Goal: Task Accomplishment & Management: Complete application form

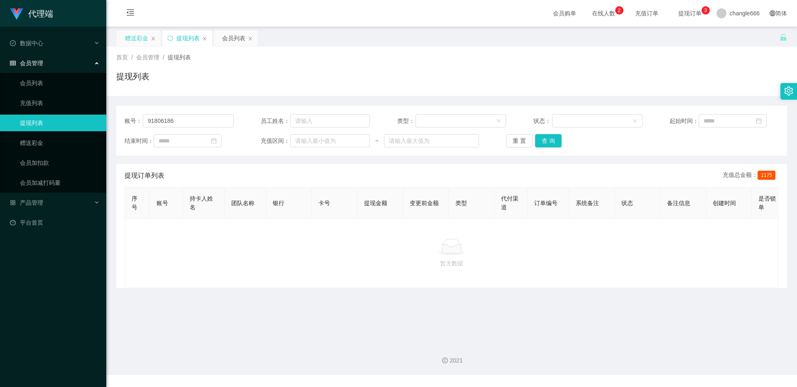
type input "91806186"
click at [143, 36] on div "赠送彩金" at bounding box center [136, 38] width 23 height 16
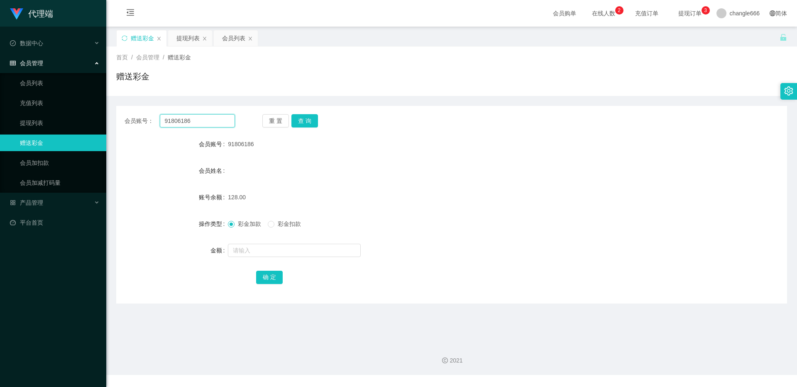
click at [186, 118] on input "91806186" at bounding box center [197, 120] width 75 height 13
click at [302, 122] on button "查 询" at bounding box center [304, 120] width 27 height 13
click at [275, 251] on input "text" at bounding box center [294, 250] width 133 height 13
type input "208"
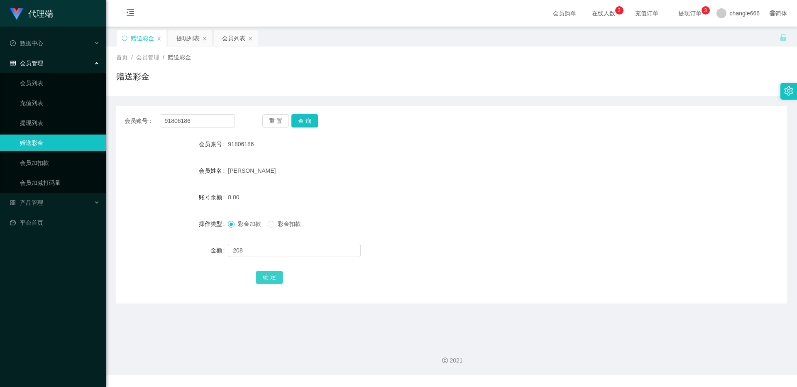
click at [270, 274] on button "确 定" at bounding box center [269, 277] width 27 height 13
